Goal: Information Seeking & Learning: Learn about a topic

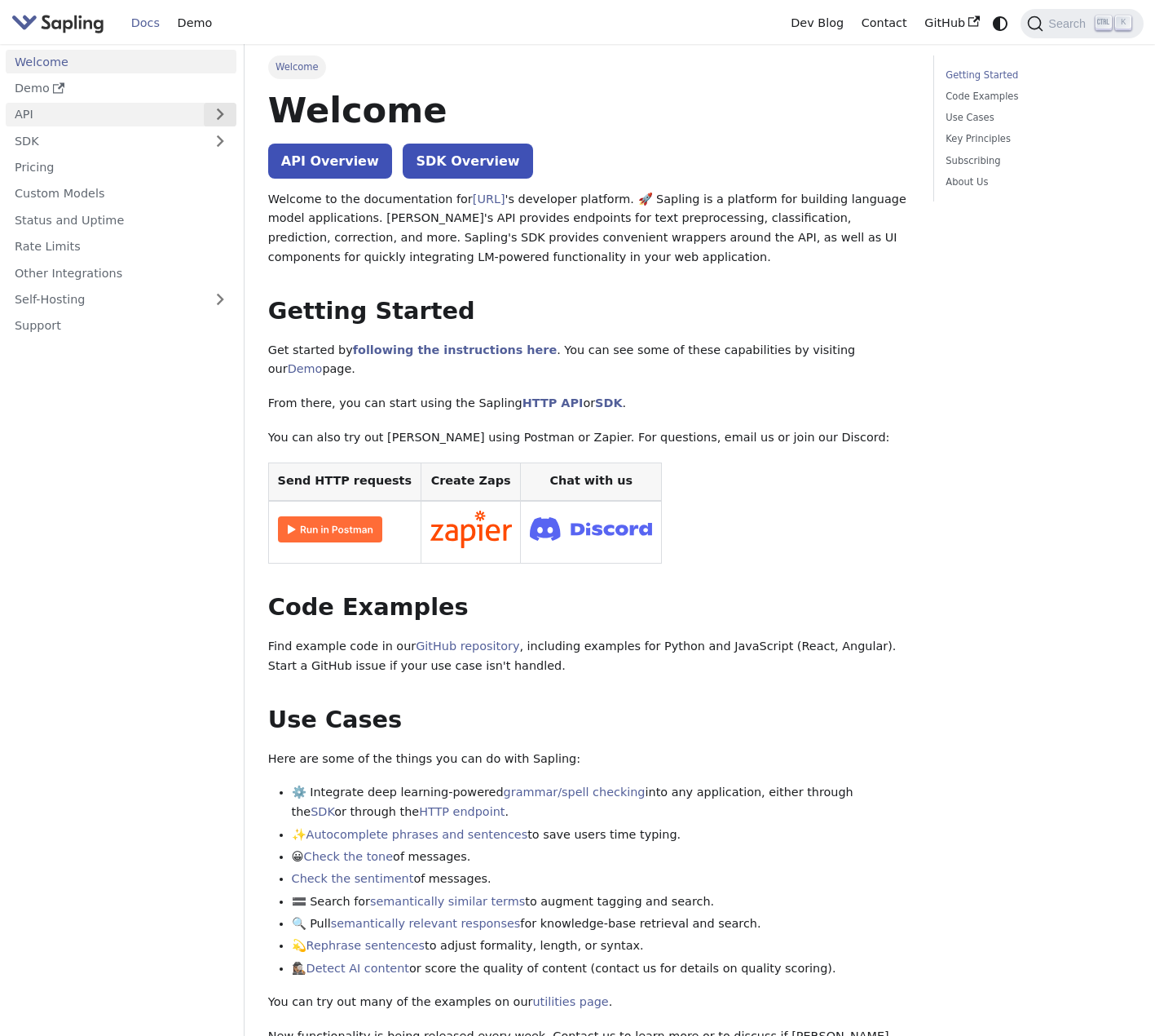
click at [209, 115] on button "Expand sidebar category 'API'" at bounding box center [219, 114] width 33 height 24
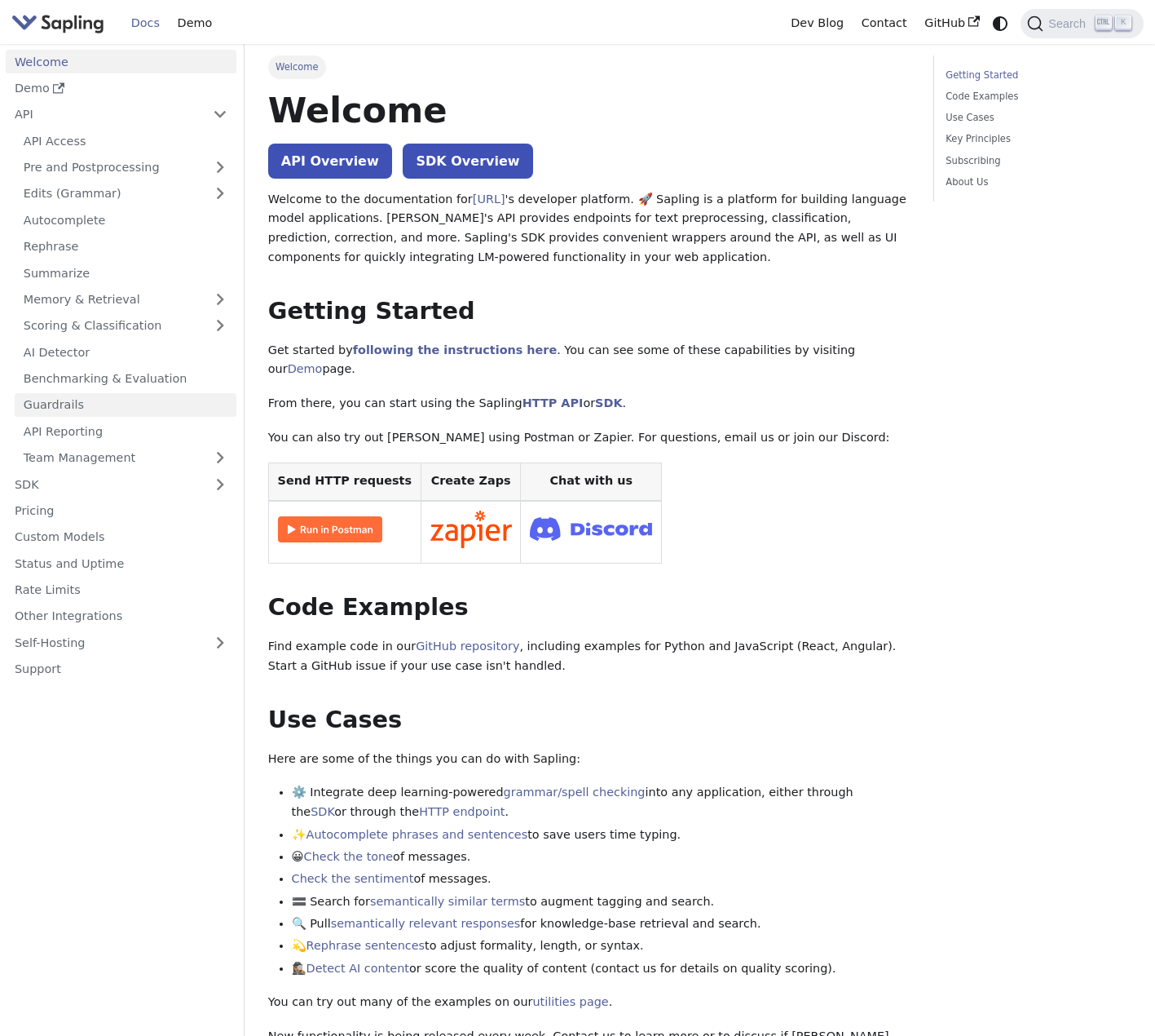
click at [112, 410] on link "Guardrails" at bounding box center [125, 405] width 222 height 24
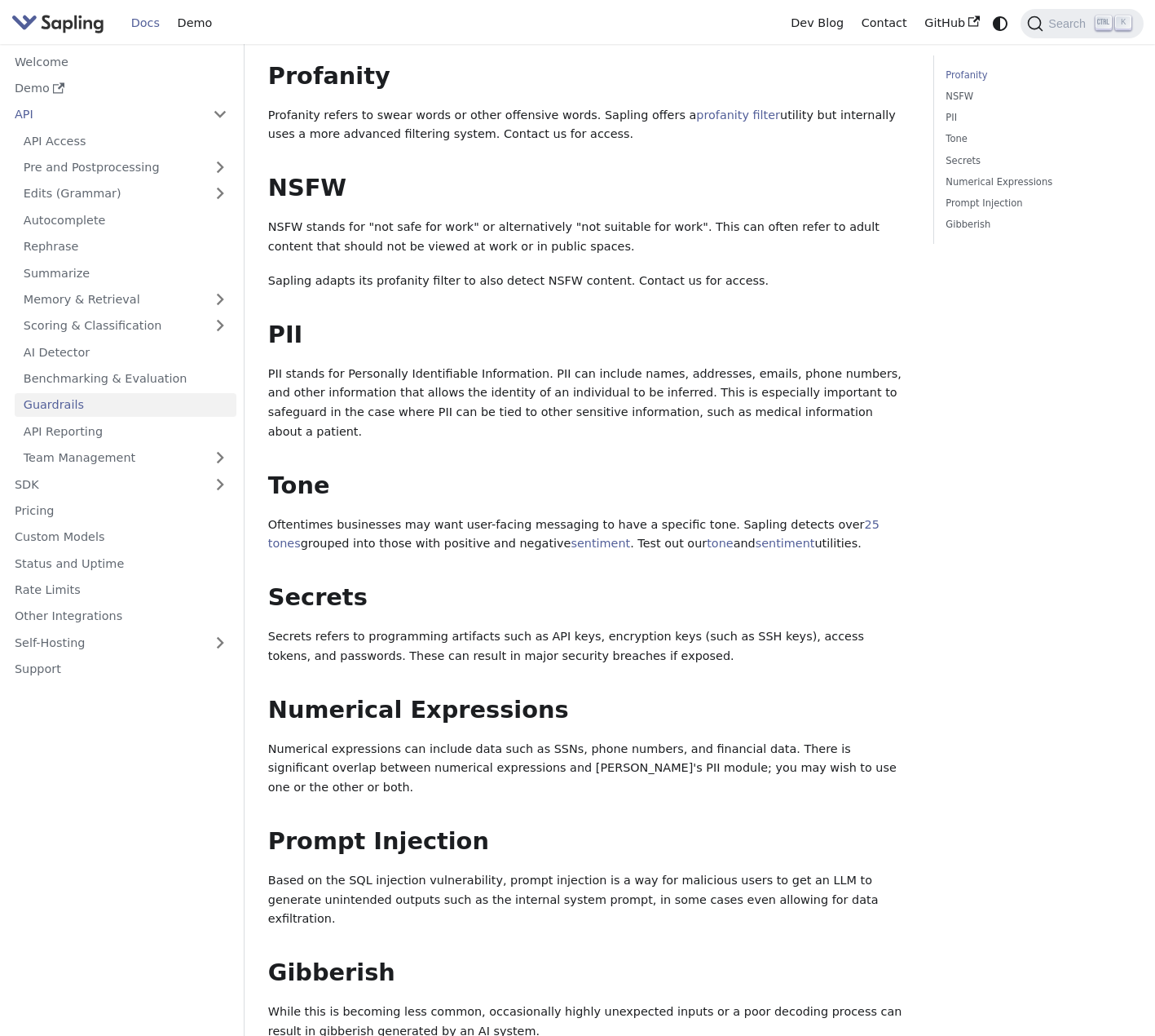
scroll to position [326, 0]
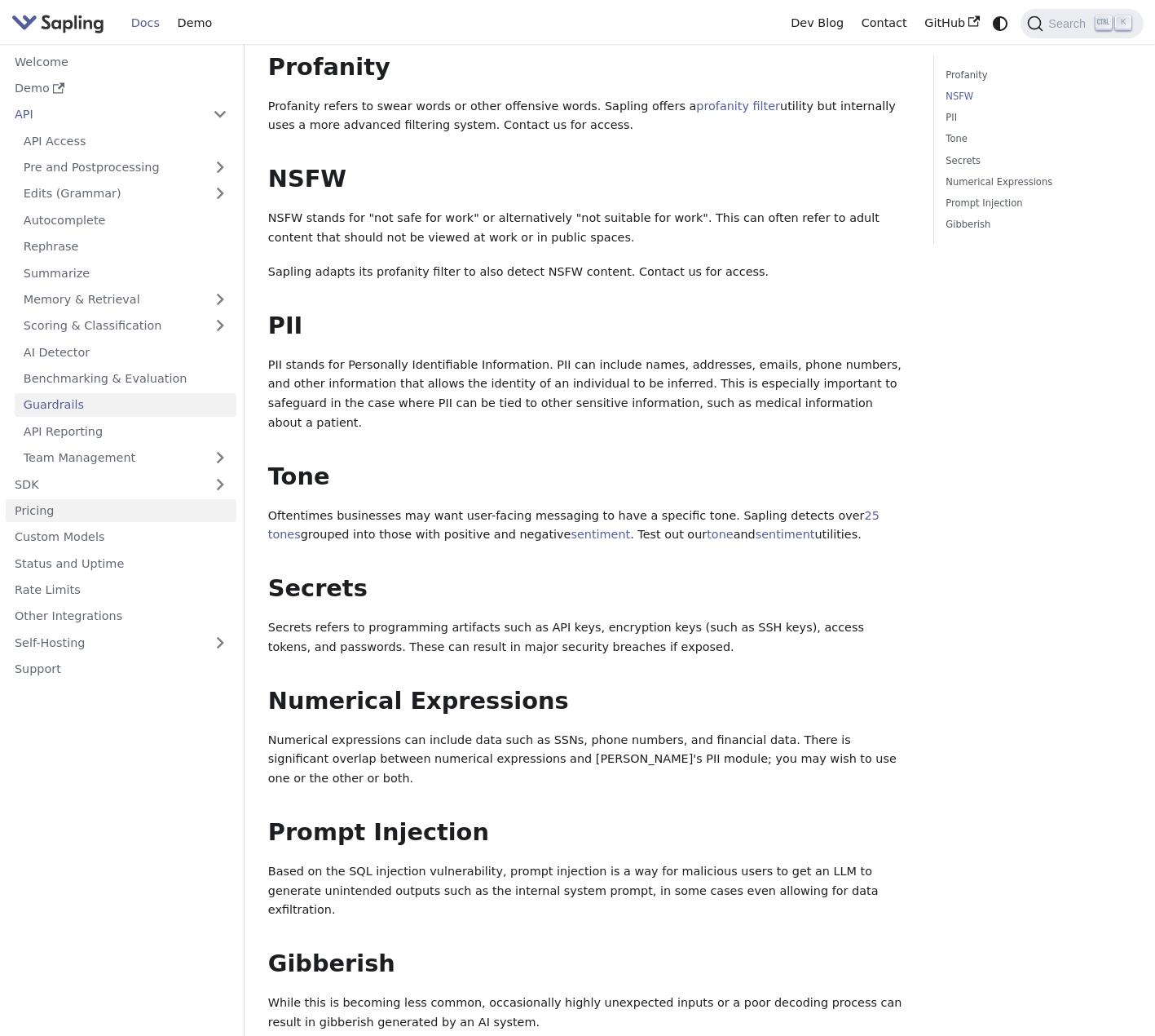
click at [98, 510] on link "Pricing" at bounding box center [121, 511] width 230 height 24
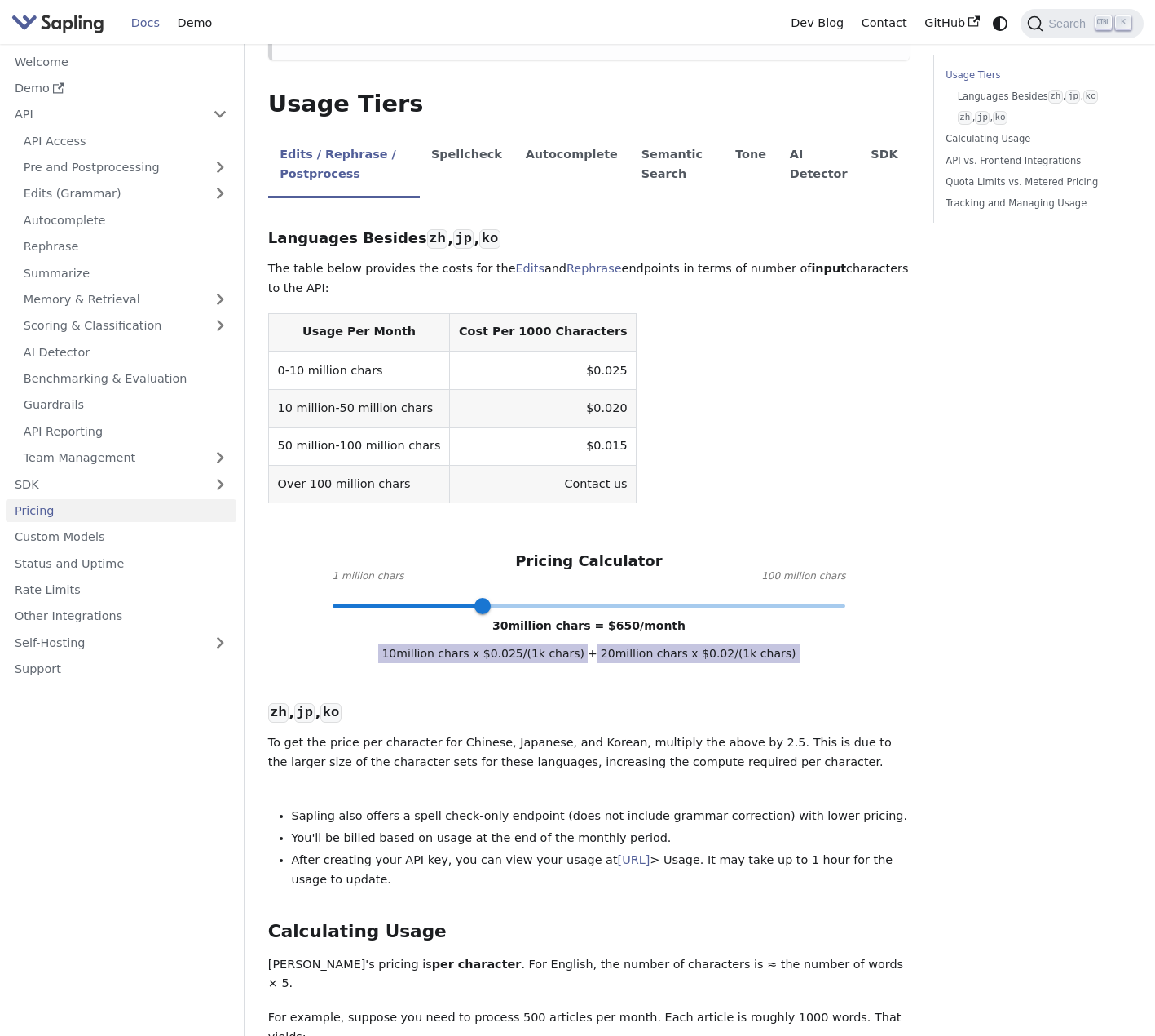
scroll to position [326, 0]
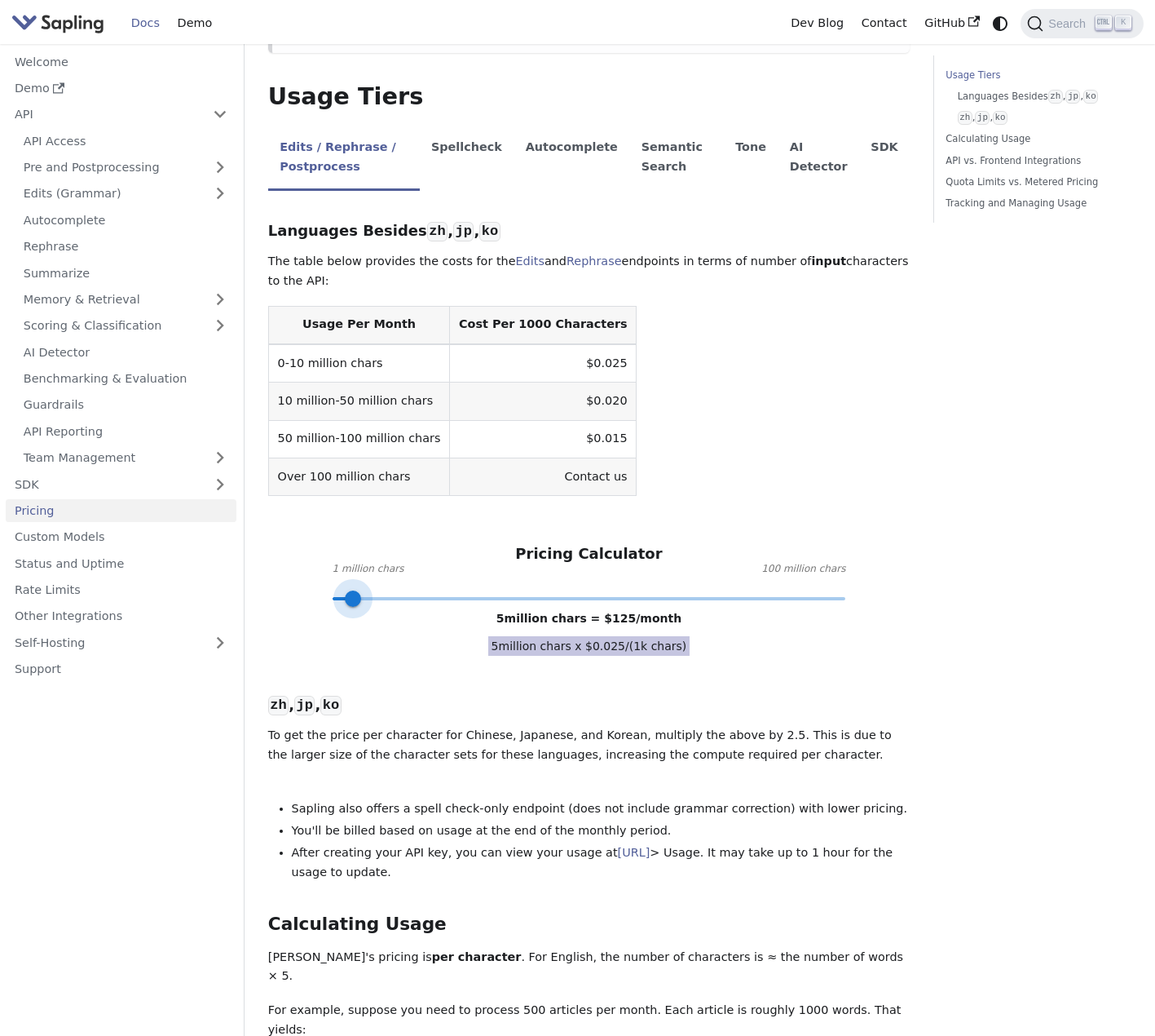
type input "100"
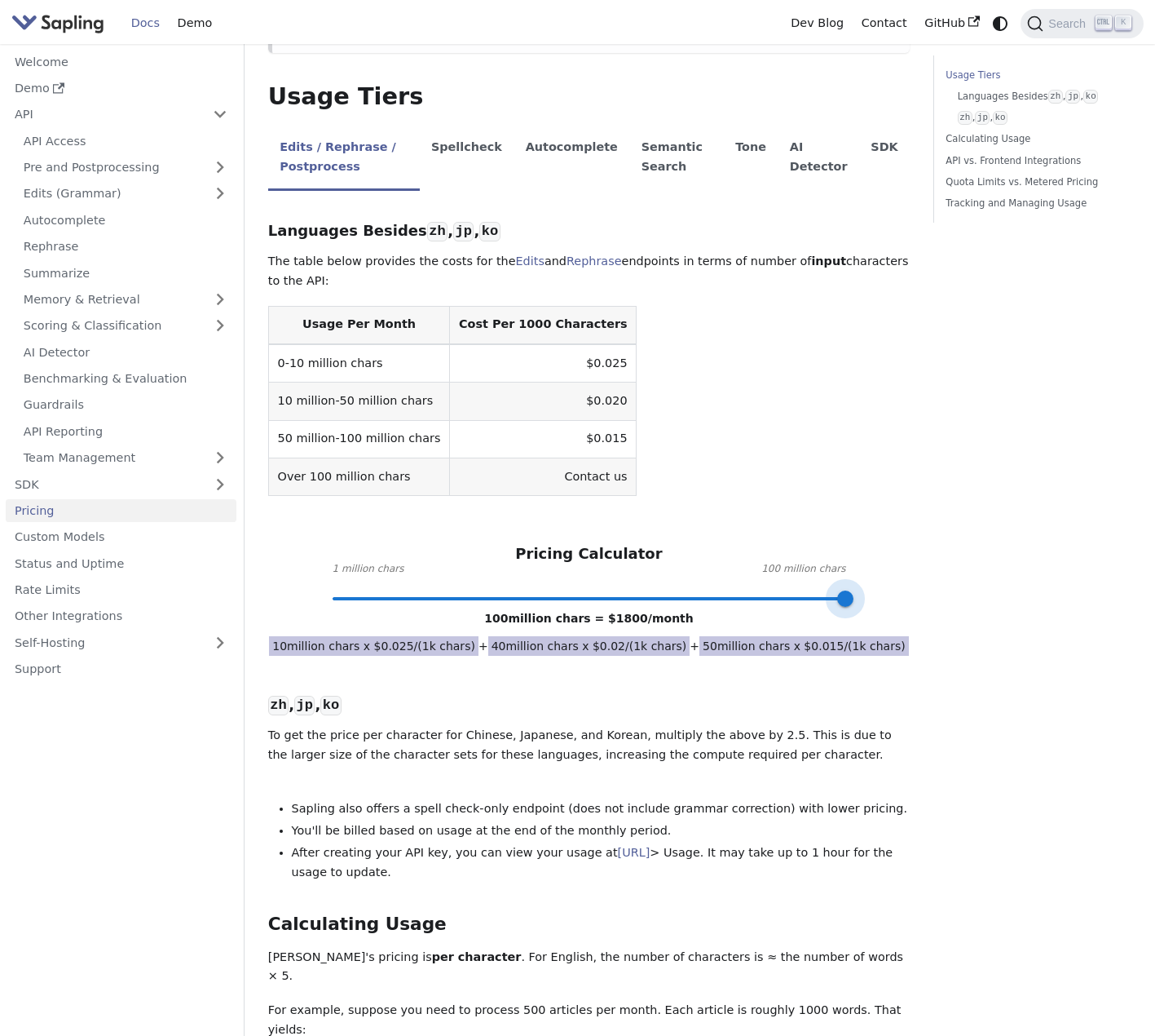
drag, startPoint x: 481, startPoint y: 580, endPoint x: 960, endPoint y: 605, distance: 479.7
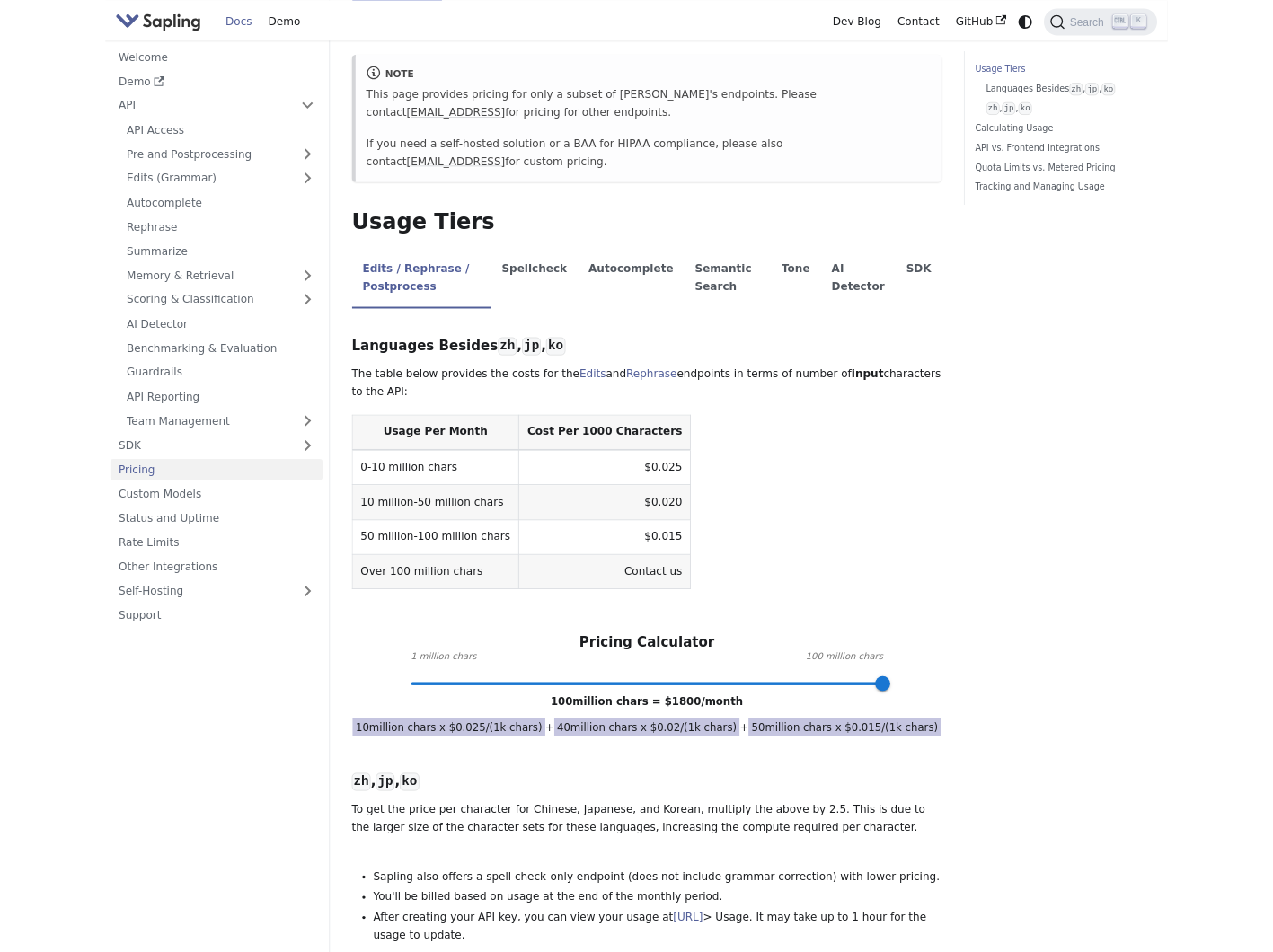
scroll to position [0, 0]
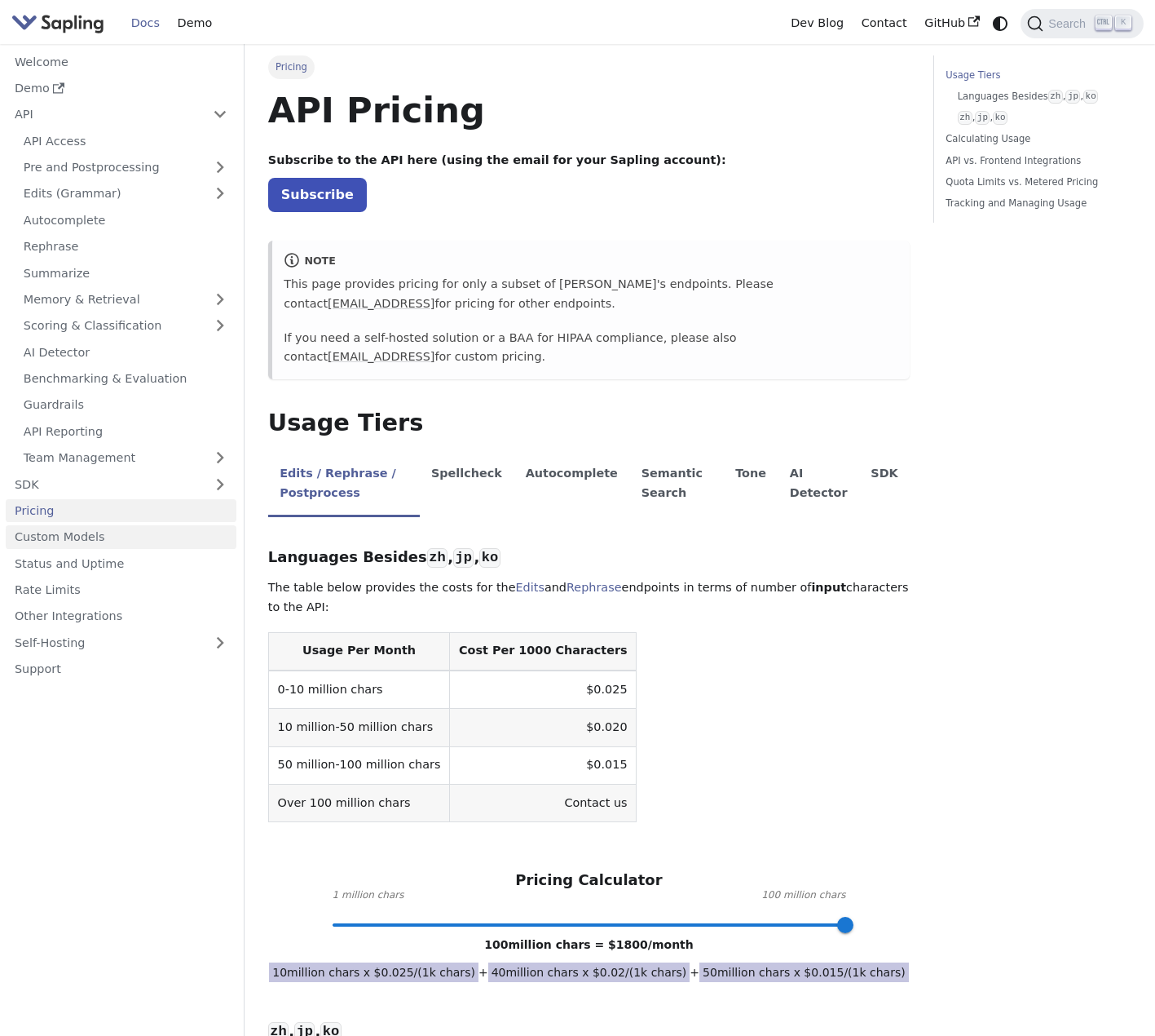
click at [112, 537] on link "Custom Models" at bounding box center [121, 537] width 230 height 24
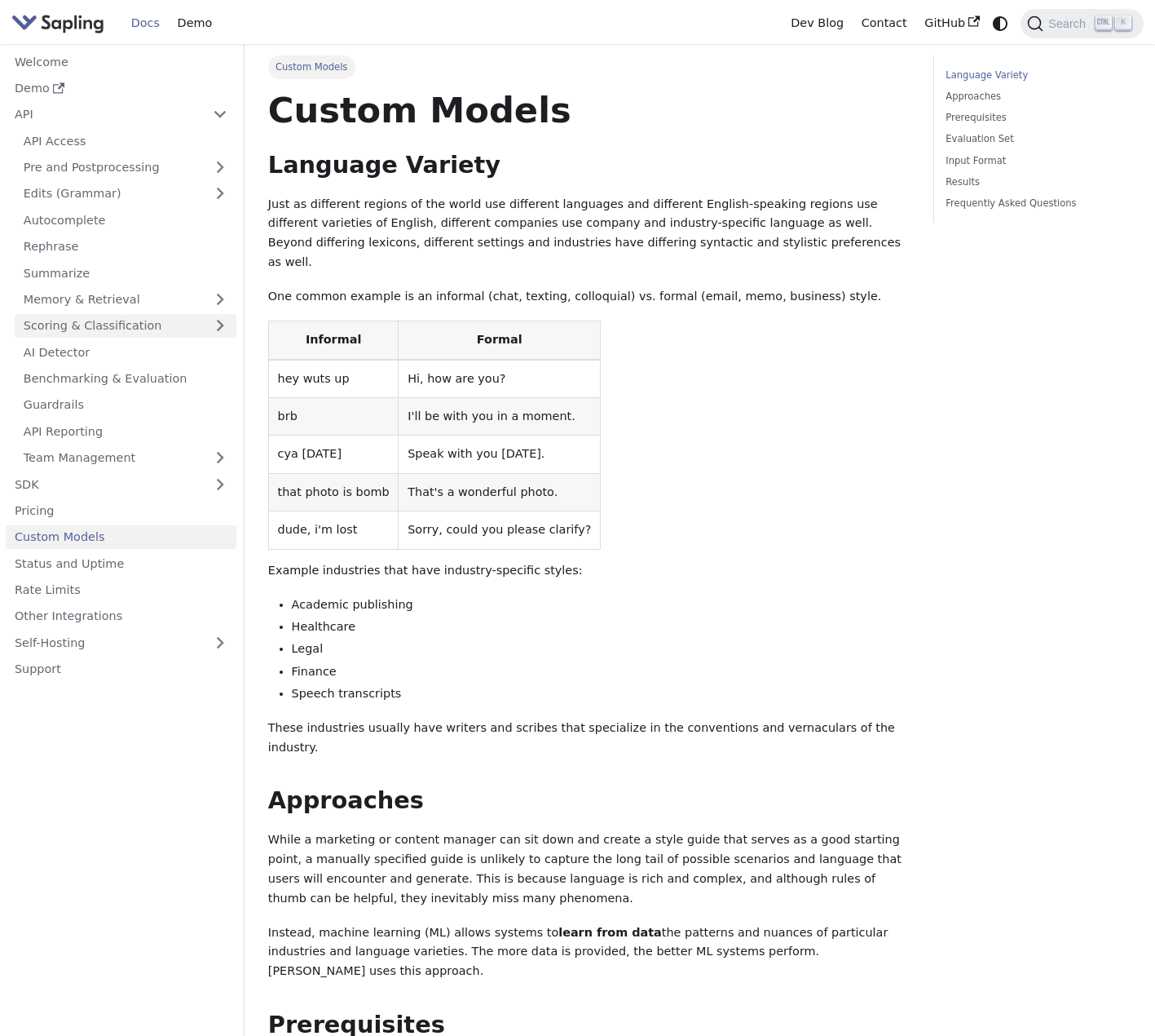
click at [160, 319] on link "Scoring & Classification" at bounding box center [125, 325] width 222 height 24
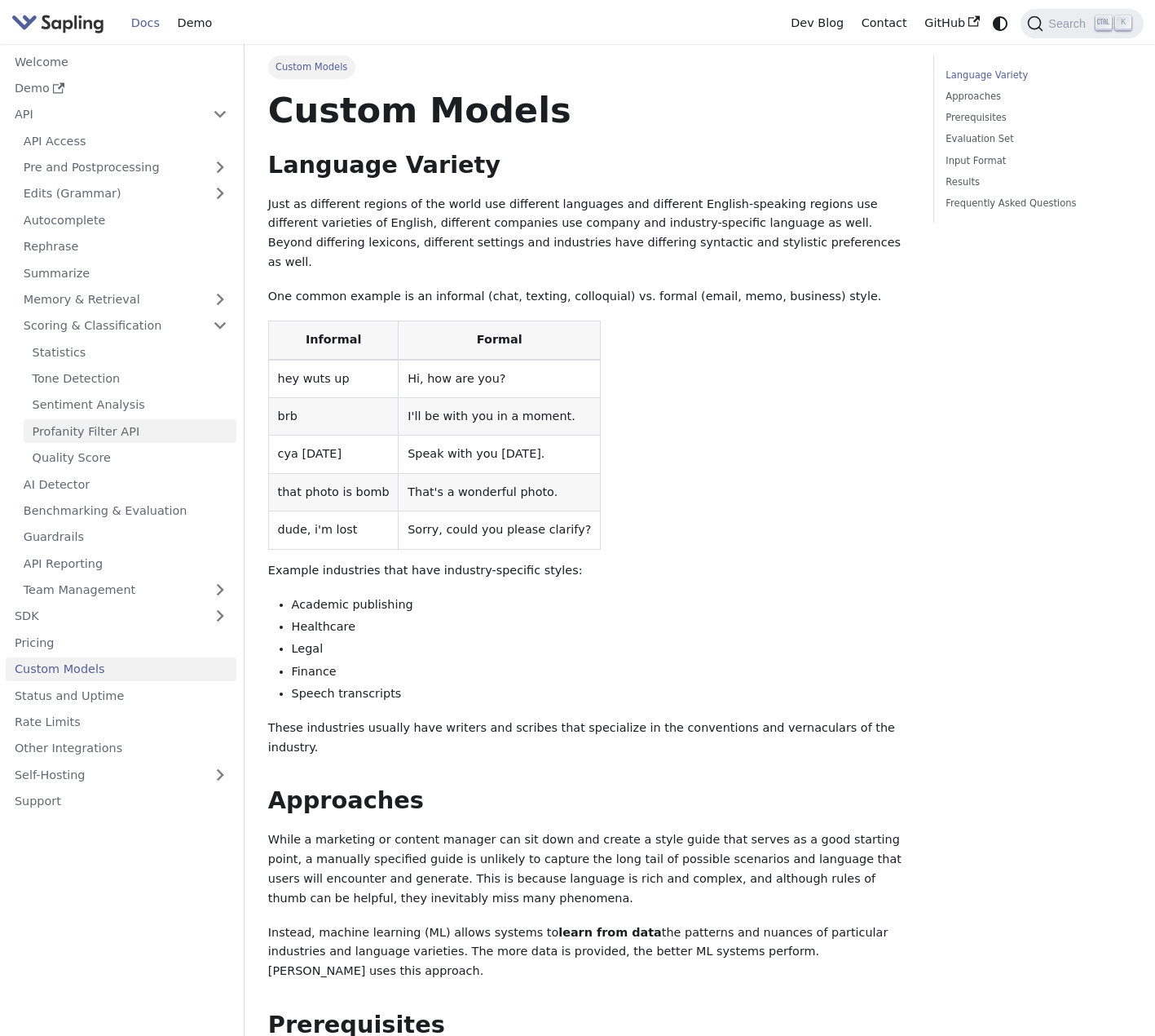
click at [175, 431] on link "Profanity Filter API" at bounding box center [129, 431] width 213 height 24
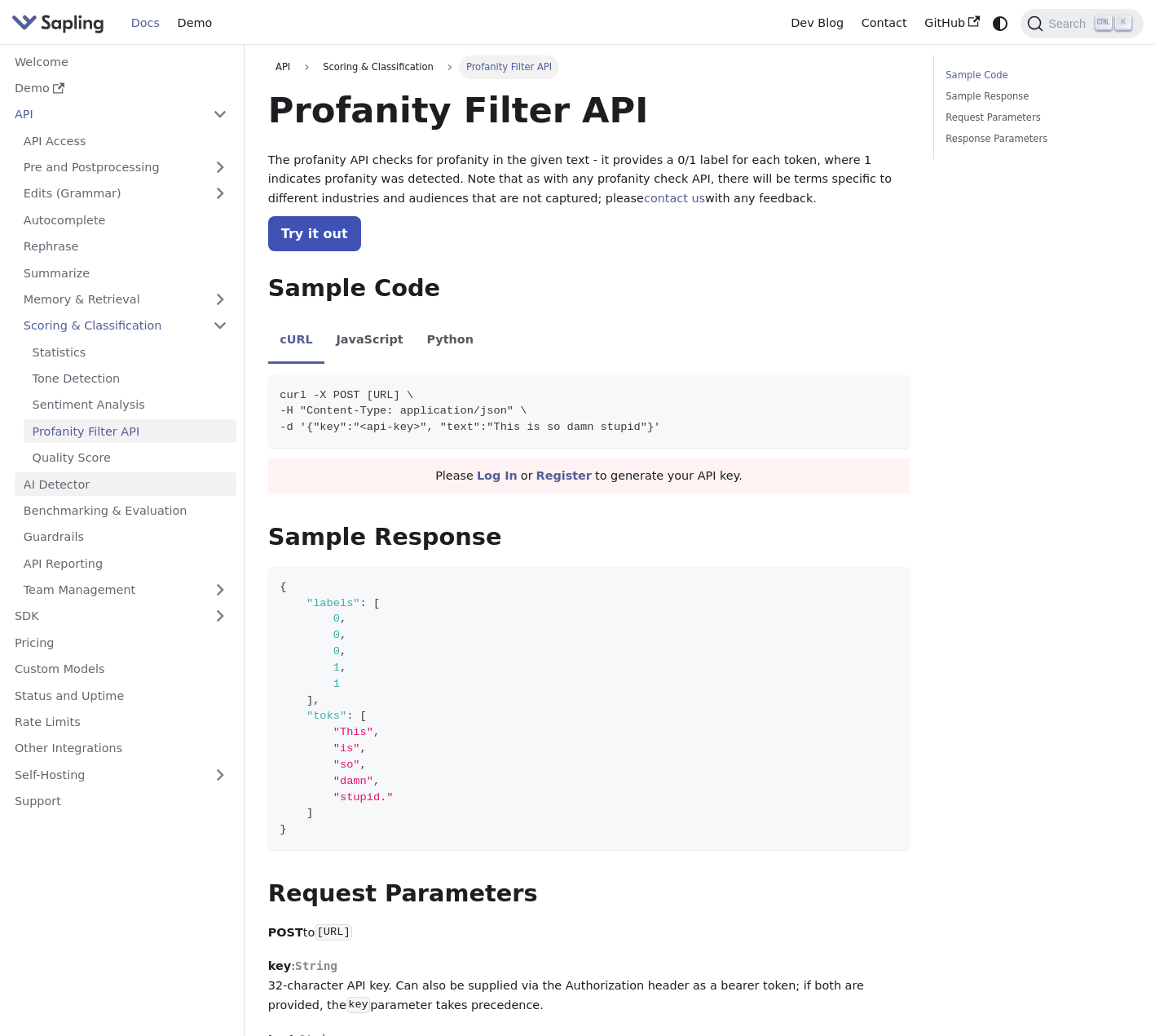
click at [179, 481] on link "AI Detector" at bounding box center [125, 484] width 222 height 24
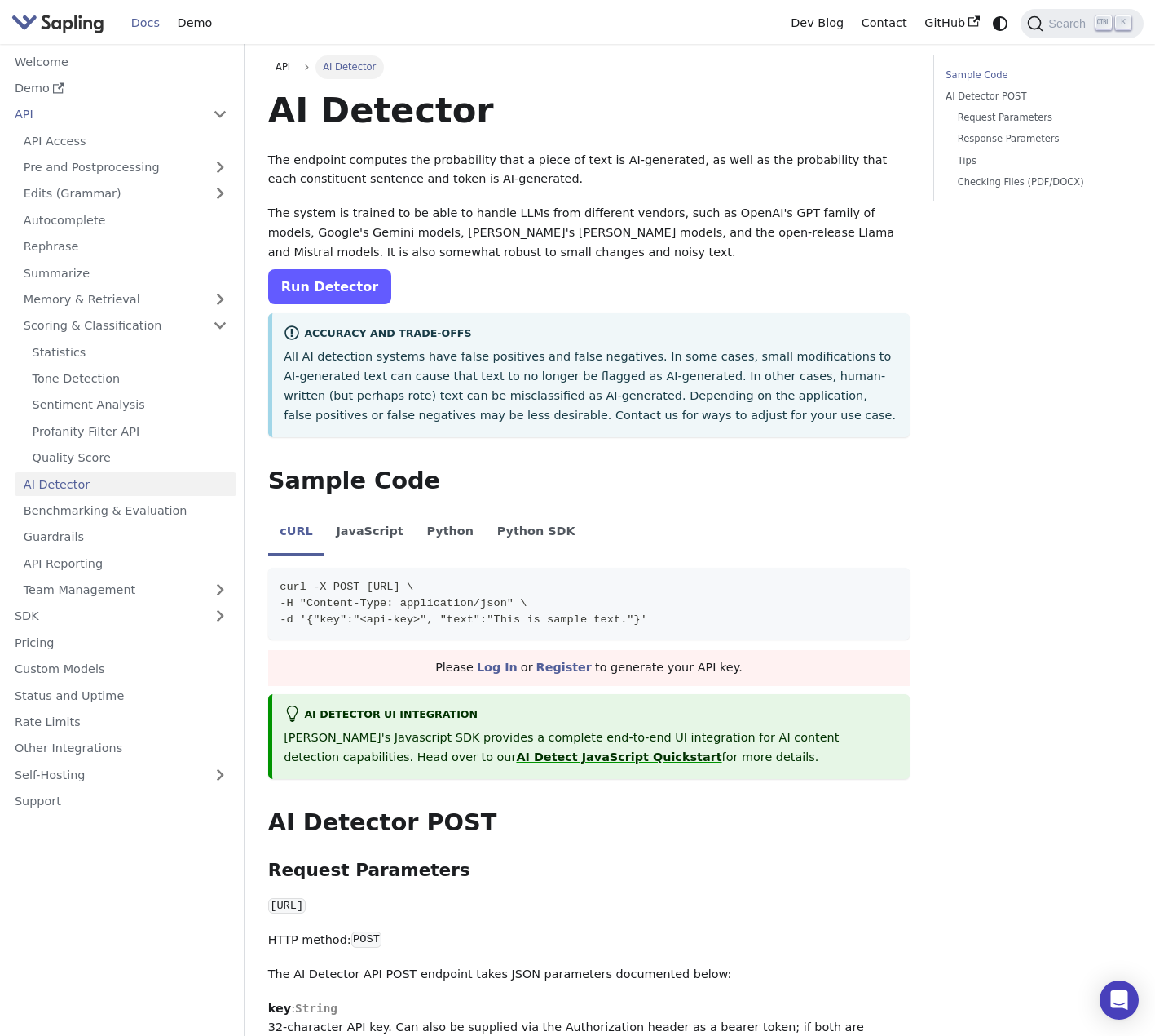
click at [314, 296] on link "Run Detector" at bounding box center [330, 287] width 123 height 35
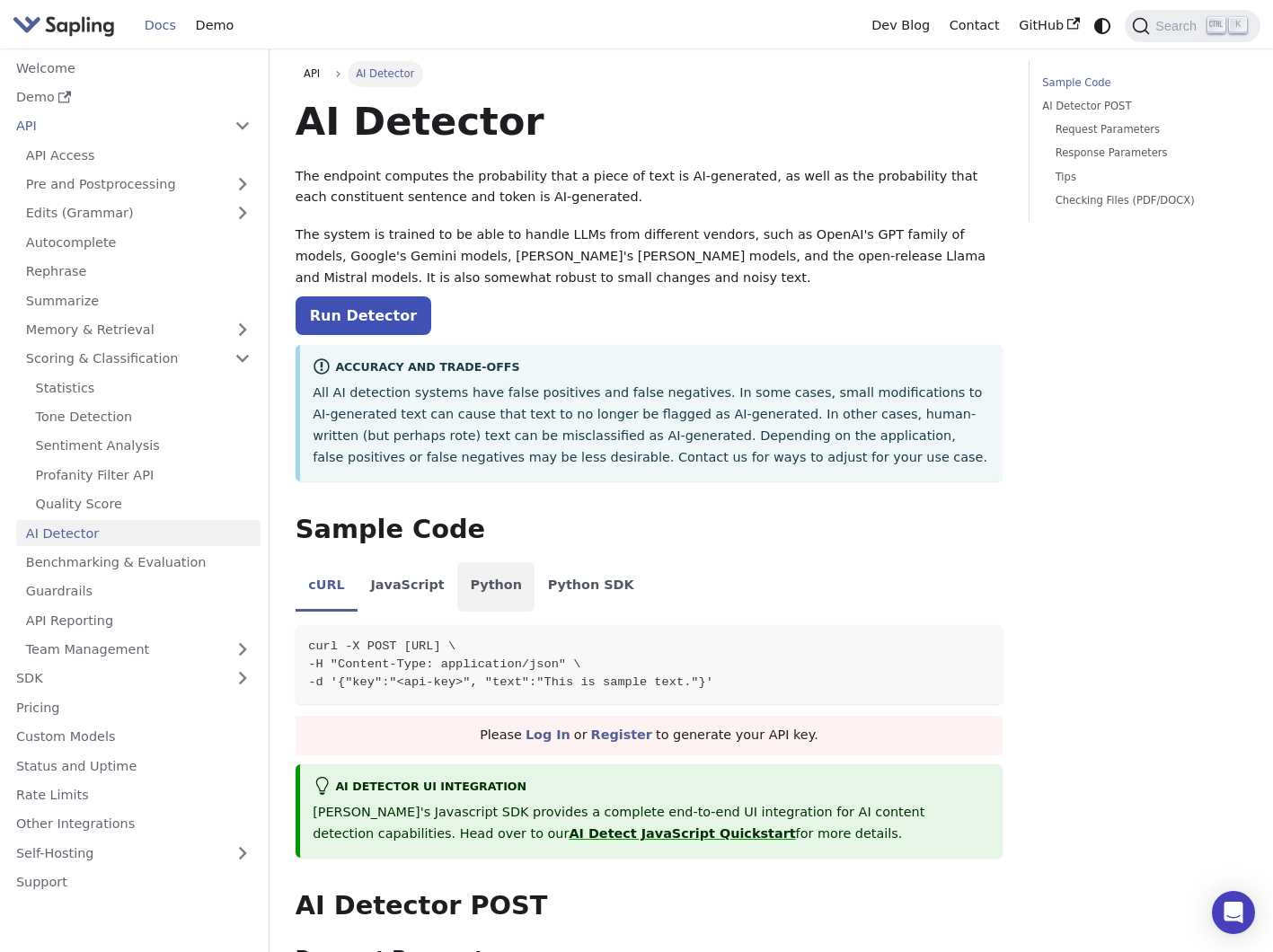
click at [459, 584] on li "Python" at bounding box center [496, 587] width 77 height 50
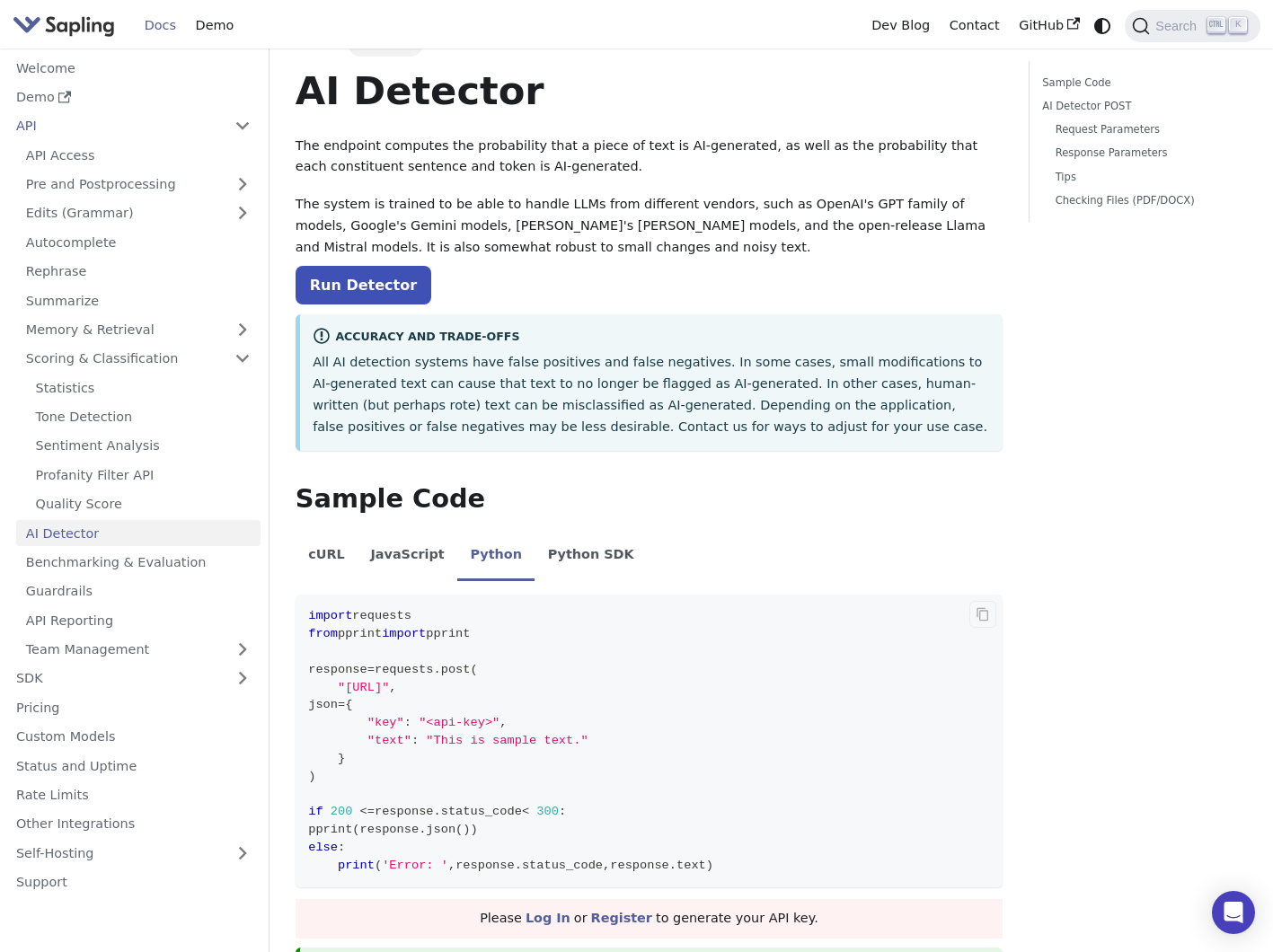
scroll to position [269, 0]
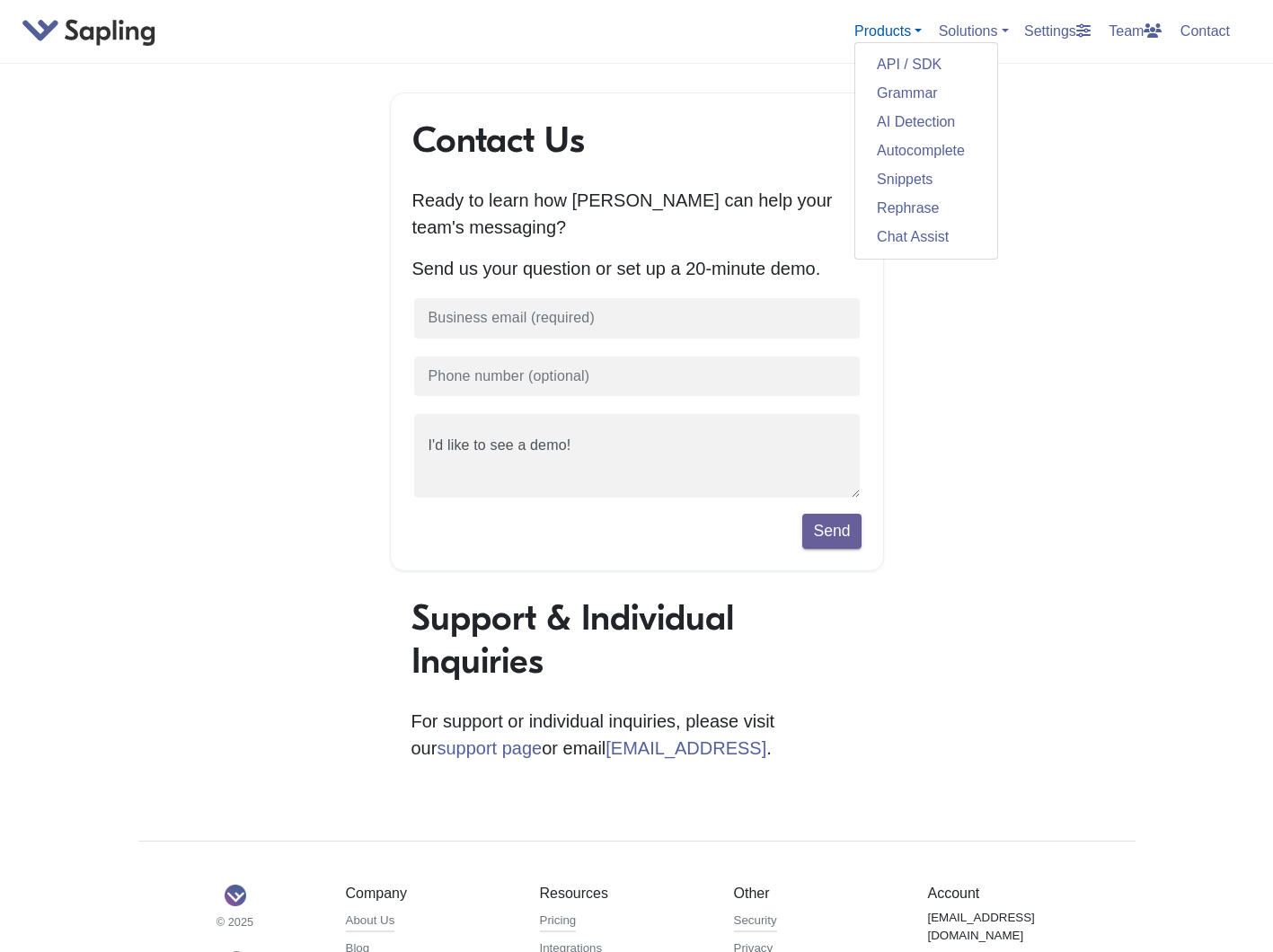
click at [889, 31] on link "Products" at bounding box center [888, 31] width 68 height 15
click at [1128, 32] on link "Team" at bounding box center [1135, 31] width 68 height 30
